Goal: Task Accomplishment & Management: Manage account settings

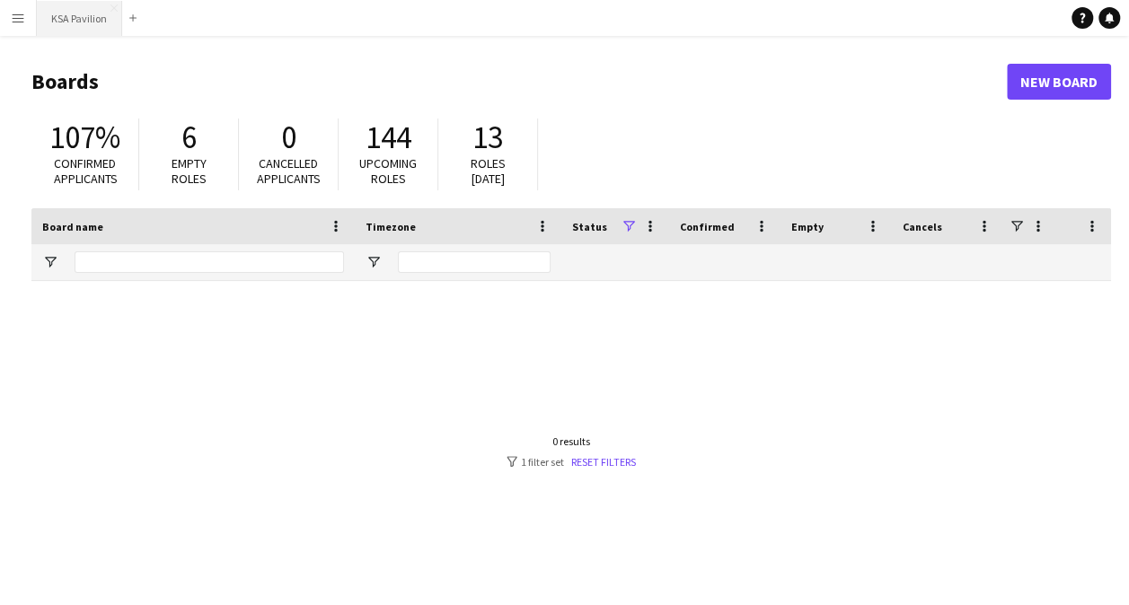
click at [88, 22] on button "KSA Pavilion Close" at bounding box center [79, 18] width 85 height 35
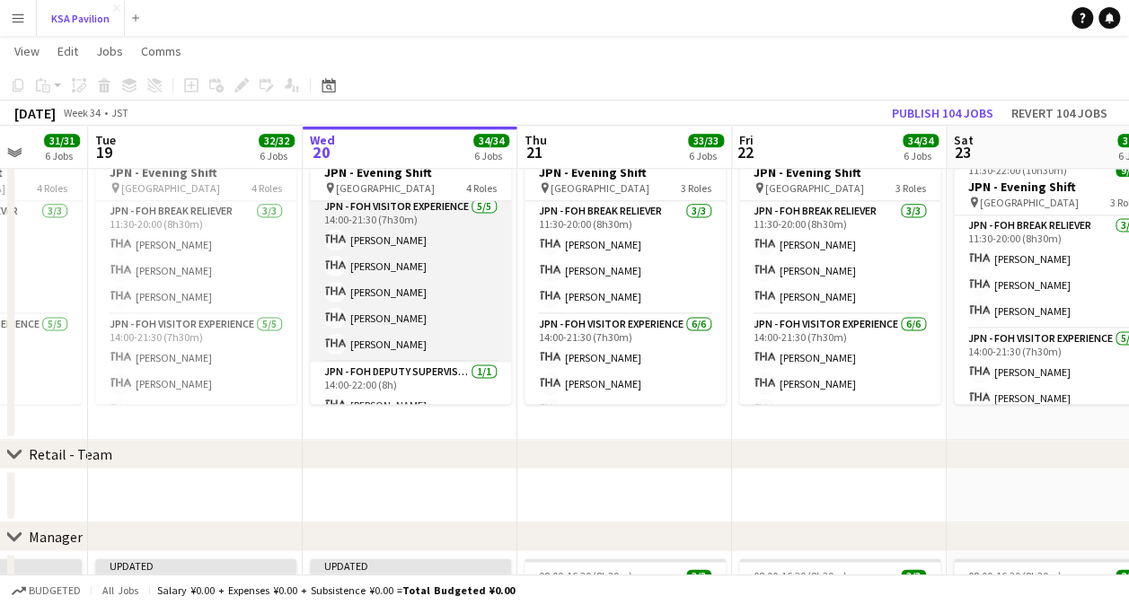
scroll to position [197, 0]
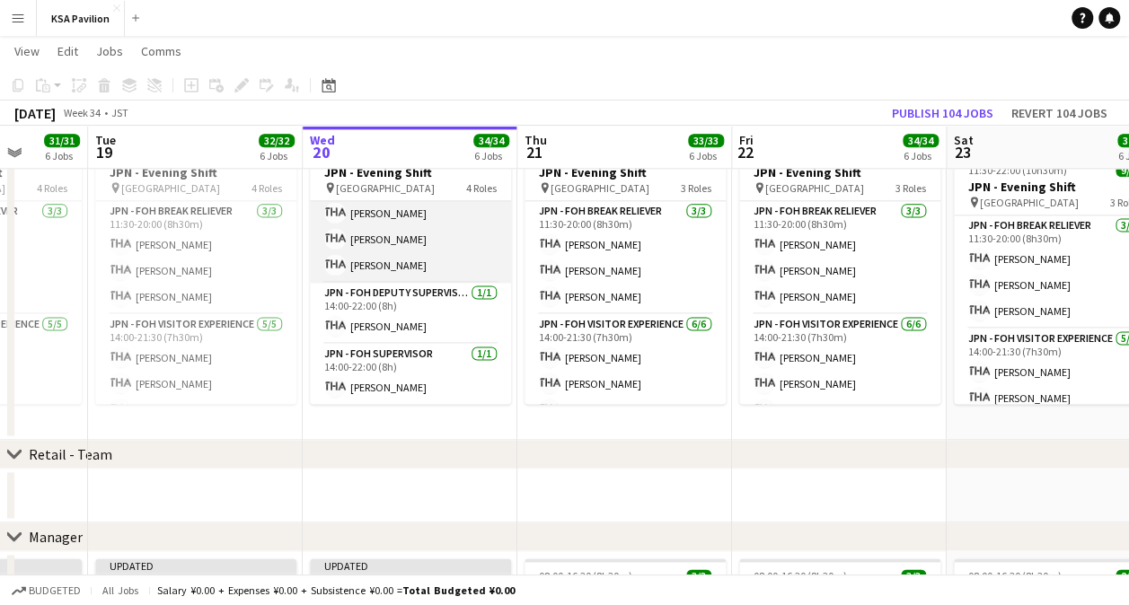
click at [409, 224] on app-card-role "JPN - FOH Visitor Experience [DATE] 14:00-21:30 (7h30m) [PERSON_NAME] [PERSON_N…" at bounding box center [410, 200] width 201 height 165
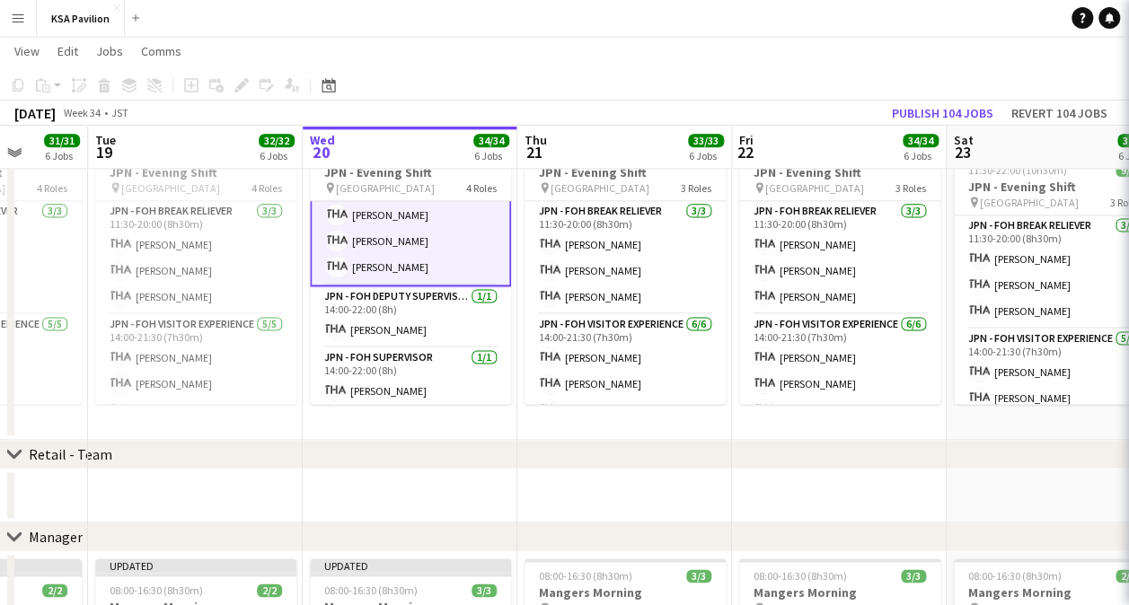
scroll to position [51, 0]
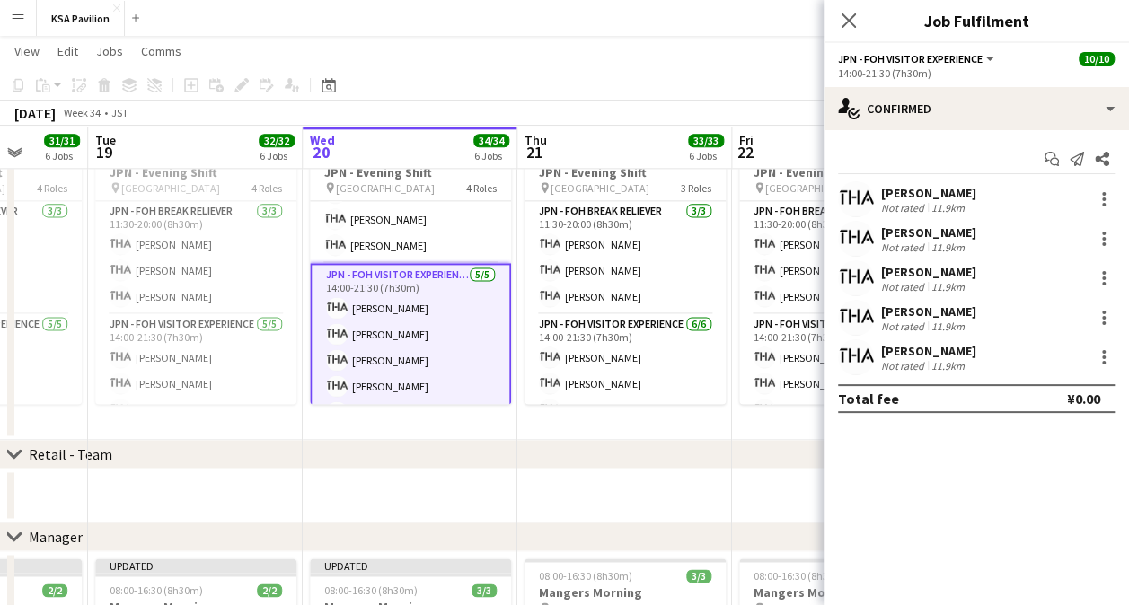
click at [572, 36] on app-page-menu "View Day view expanded Day view collapsed Month view Date picker Jump to [DATE]…" at bounding box center [564, 53] width 1129 height 34
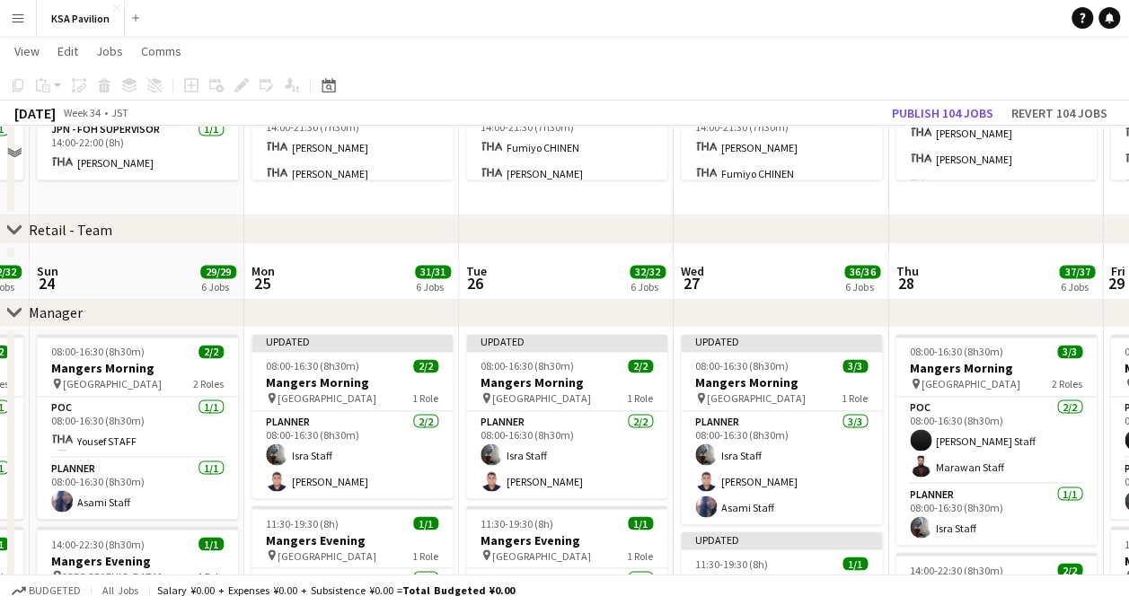
scroll to position [1488, 0]
